Goal: Use online tool/utility: Utilize a website feature to perform a specific function

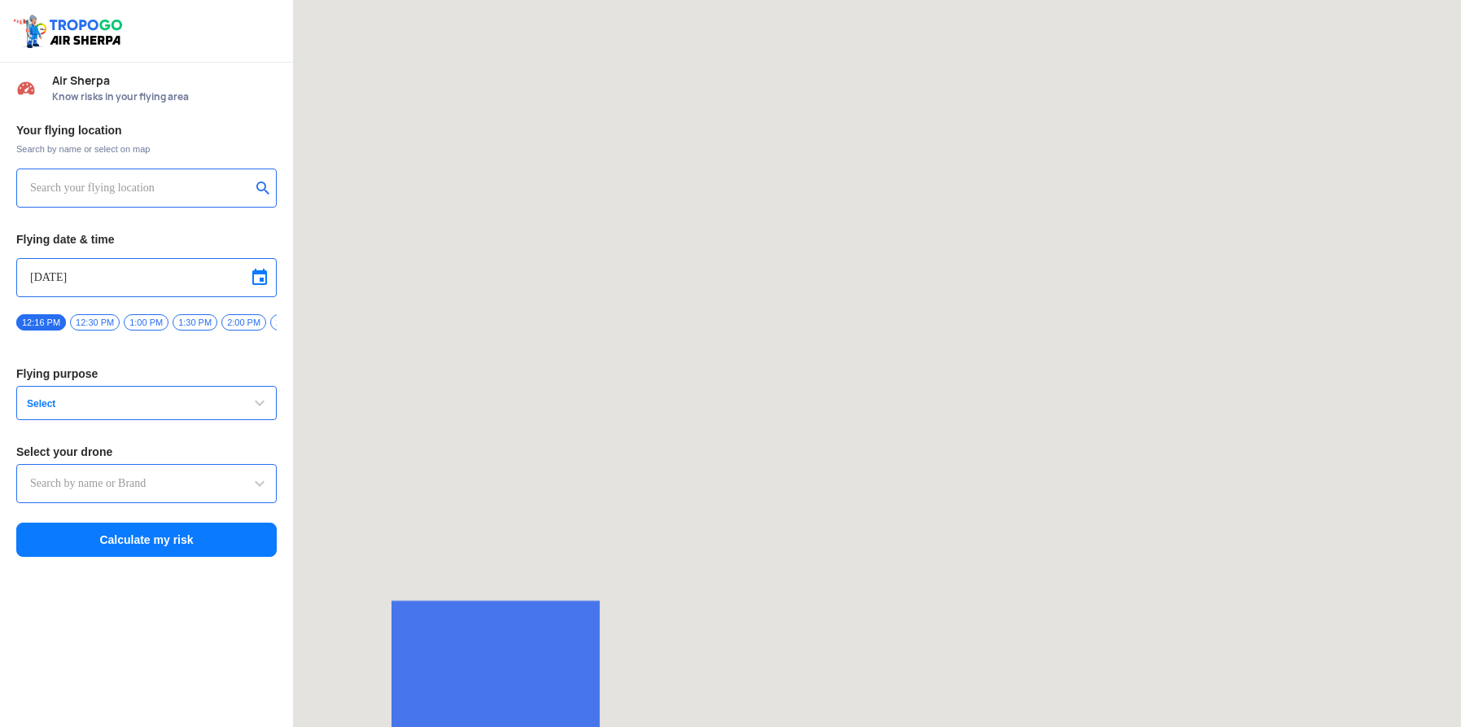
click at [136, 188] on input "text" at bounding box center [140, 188] width 221 height 20
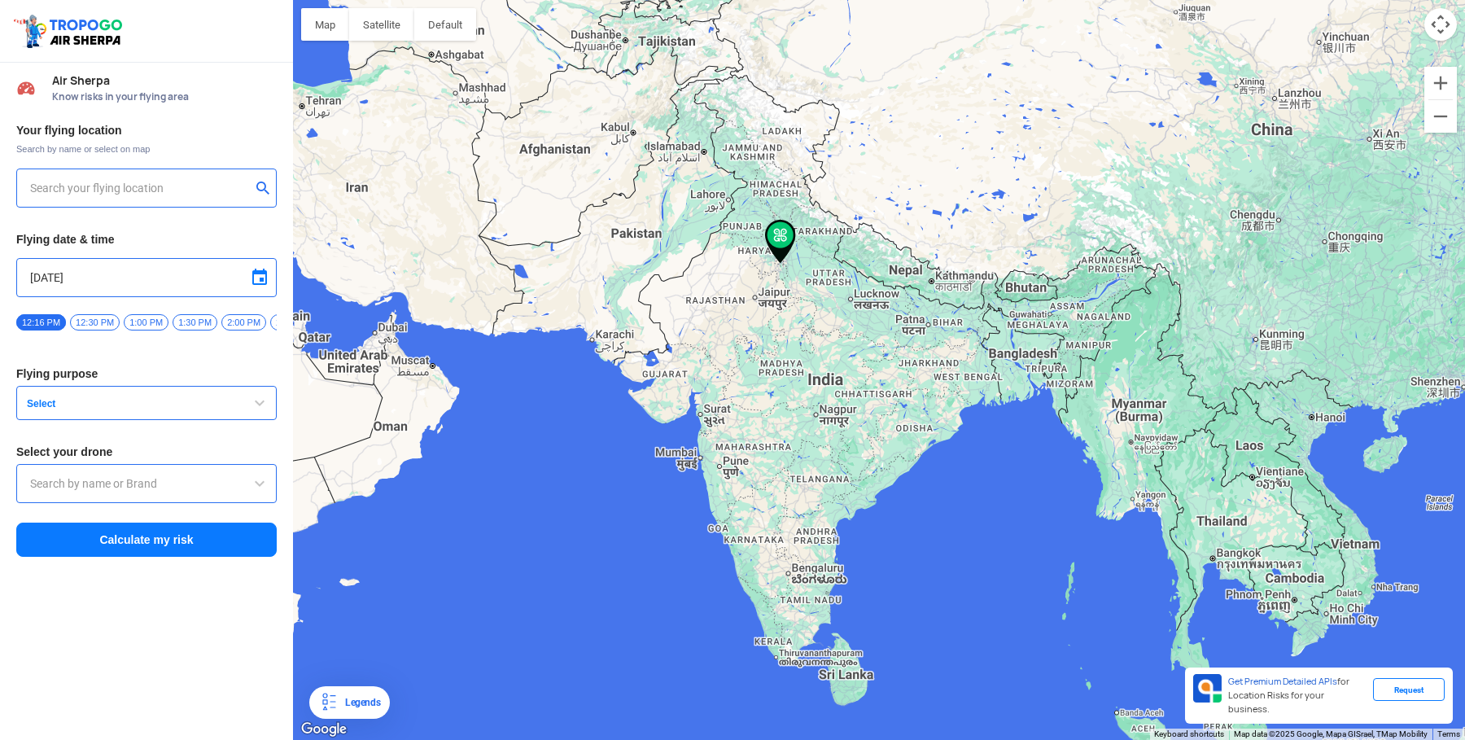
type input "[PERSON_NAME] Marg, [GEOGRAPHIC_DATA], [GEOGRAPHIC_DATA], [GEOGRAPHIC_DATA]"
click at [91, 318] on span "12:30 PM" at bounding box center [95, 322] width 50 height 16
click at [101, 410] on span "Select" at bounding box center [121, 403] width 203 height 13
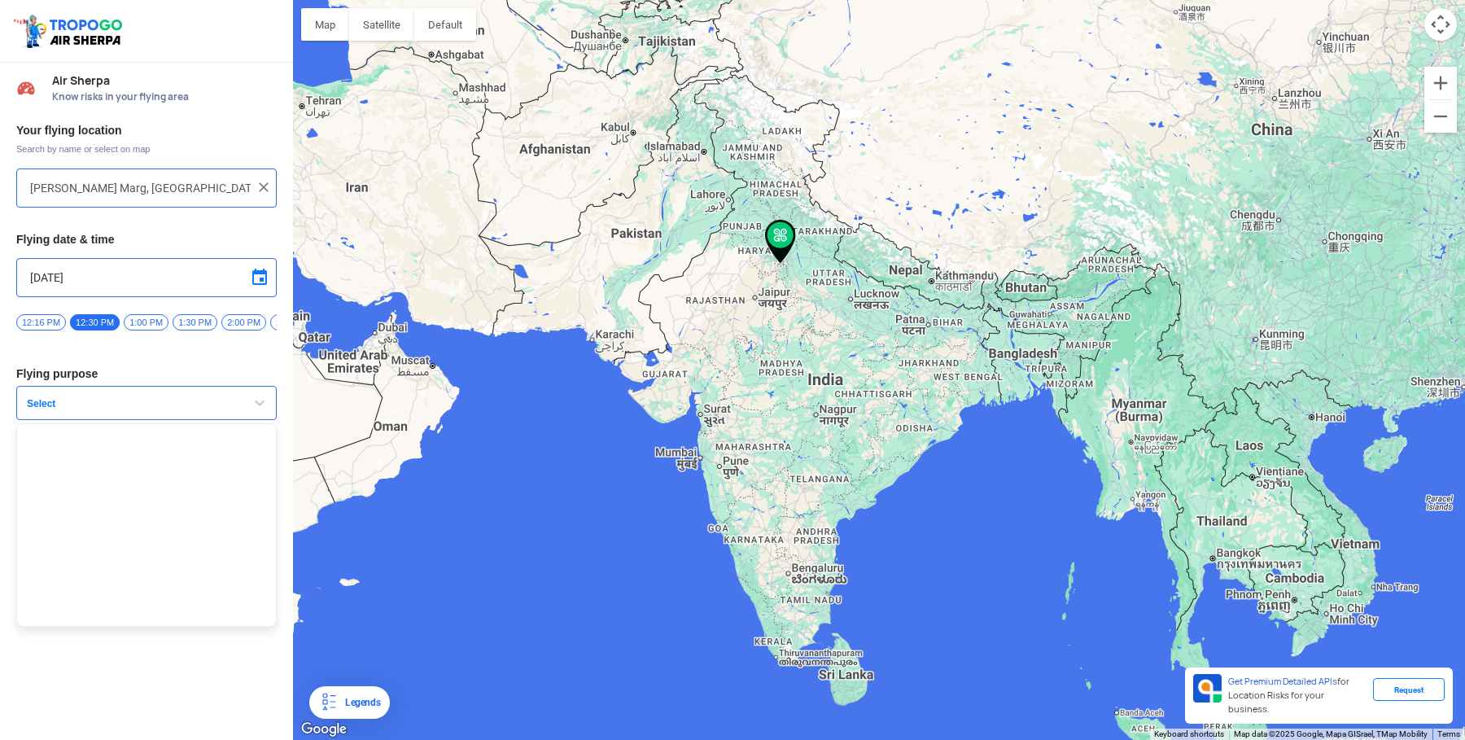
click at [94, 482] on ul at bounding box center [146, 524] width 260 height 203
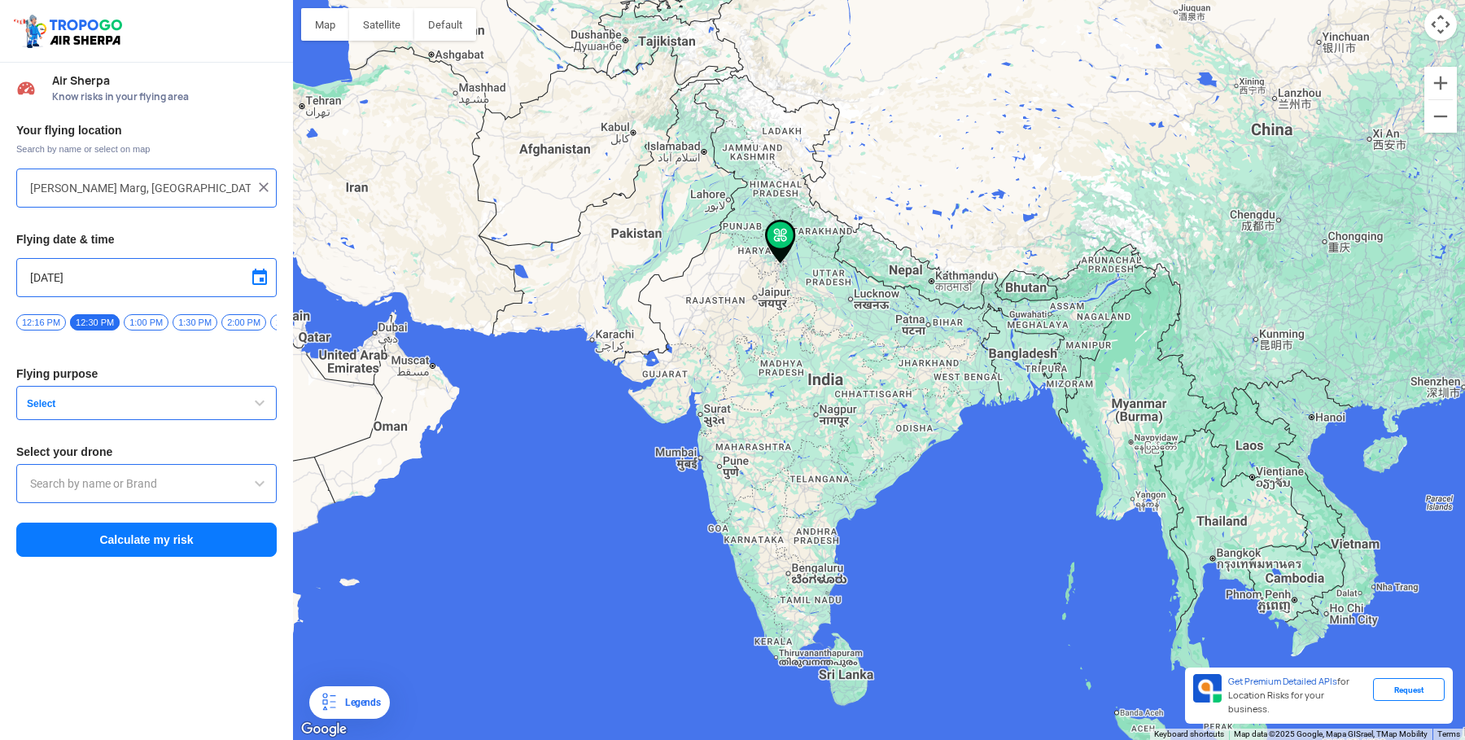
click at [135, 493] on input "text" at bounding box center [146, 484] width 233 height 20
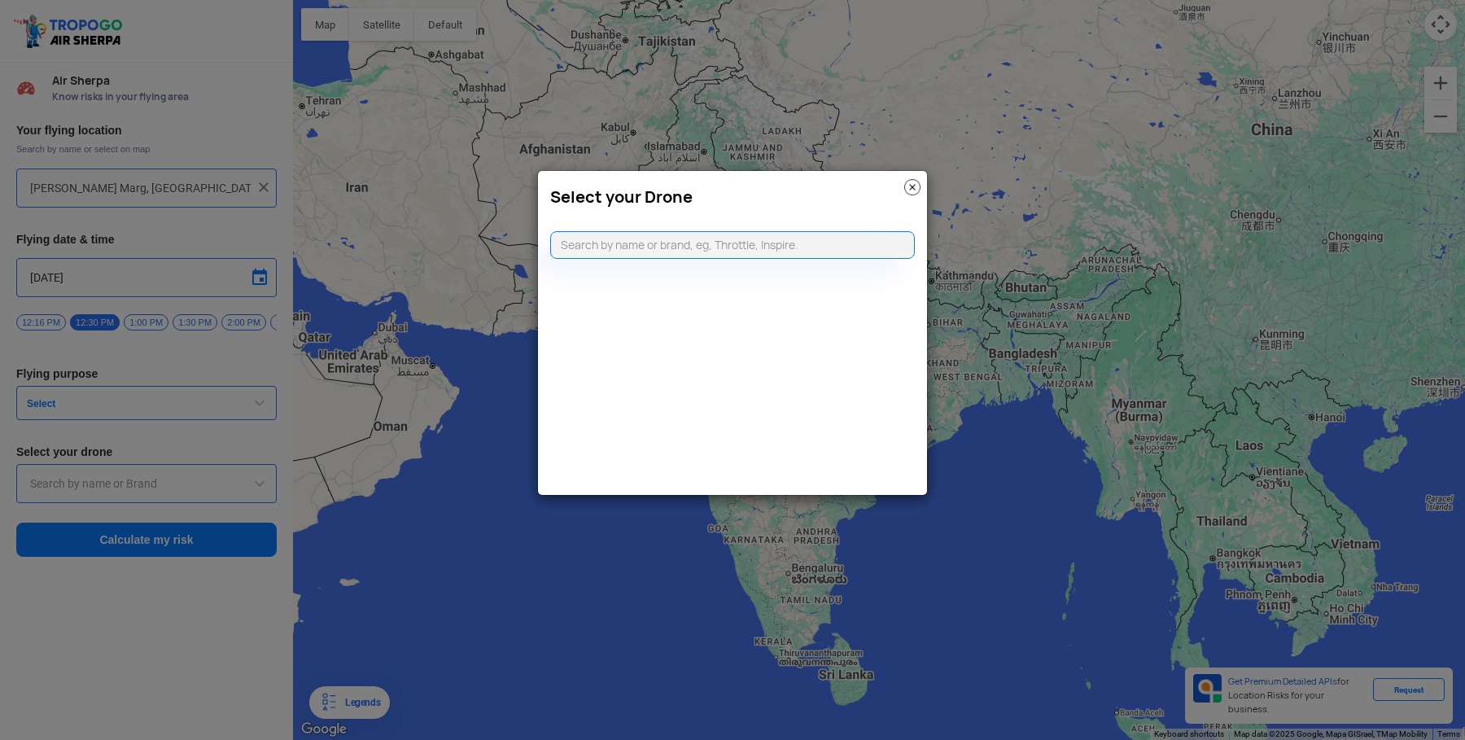
click at [135, 539] on modal-container "Select your Drone" at bounding box center [732, 370] width 1465 height 740
type input "dgi"
